Goal: Task Accomplishment & Management: Manage account settings

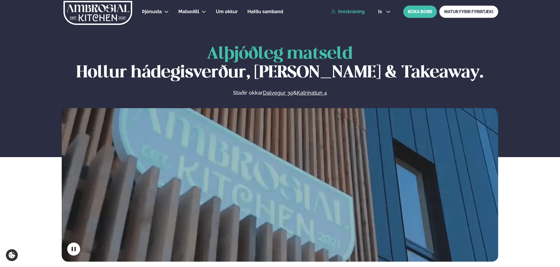
click at [351, 12] on link "Innskráning" at bounding box center [348, 11] width 34 height 5
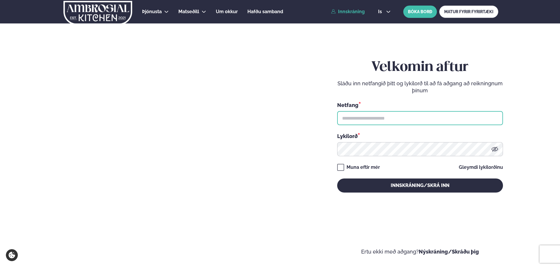
click at [388, 111] on input "text" at bounding box center [420, 118] width 166 height 14
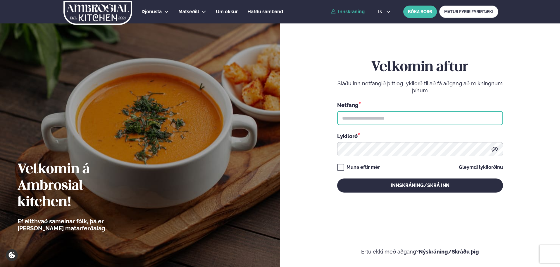
type input "**********"
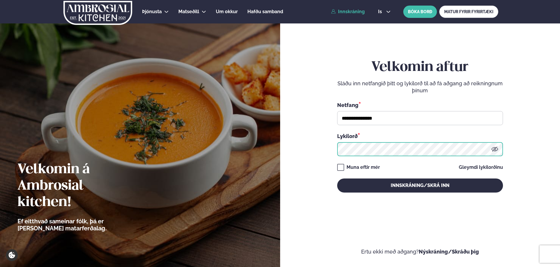
click at [337, 178] on button "Innskráning/Skrá inn" at bounding box center [420, 185] width 166 height 14
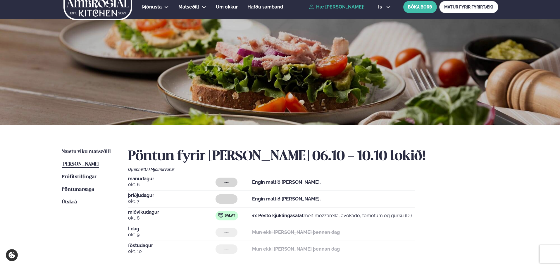
scroll to position [59, 0]
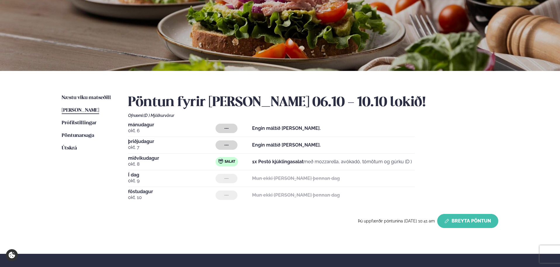
click at [466, 219] on button "Breyta Pöntun" at bounding box center [467, 221] width 61 height 14
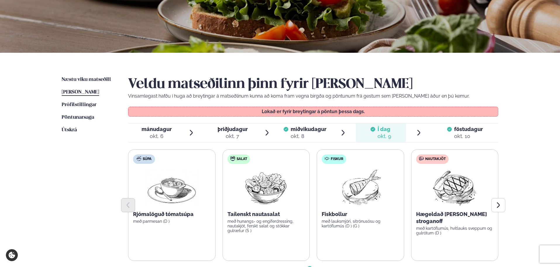
scroll to position [117, 0]
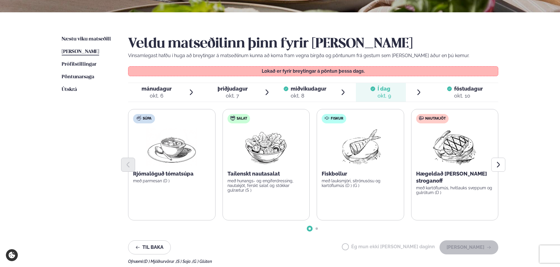
click at [463, 94] on div "okt. 10" at bounding box center [468, 95] width 29 height 7
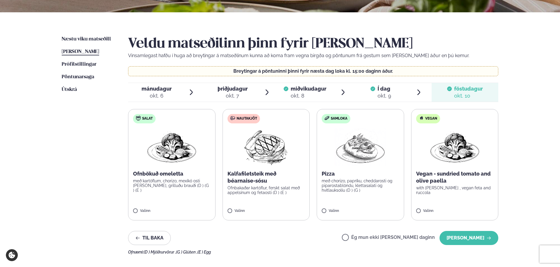
click at [409, 90] on li "Í dag Í d. [DATE]" at bounding box center [389, 92] width 67 height 19
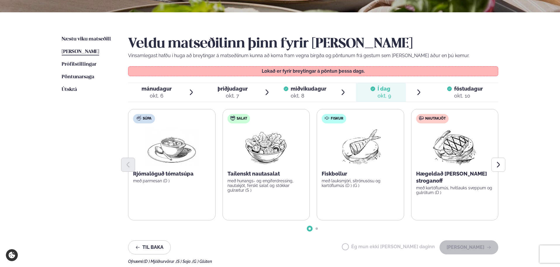
click at [459, 89] on span "föstudagur" at bounding box center [468, 88] width 29 height 6
